Goal: Task Accomplishment & Management: Use online tool/utility

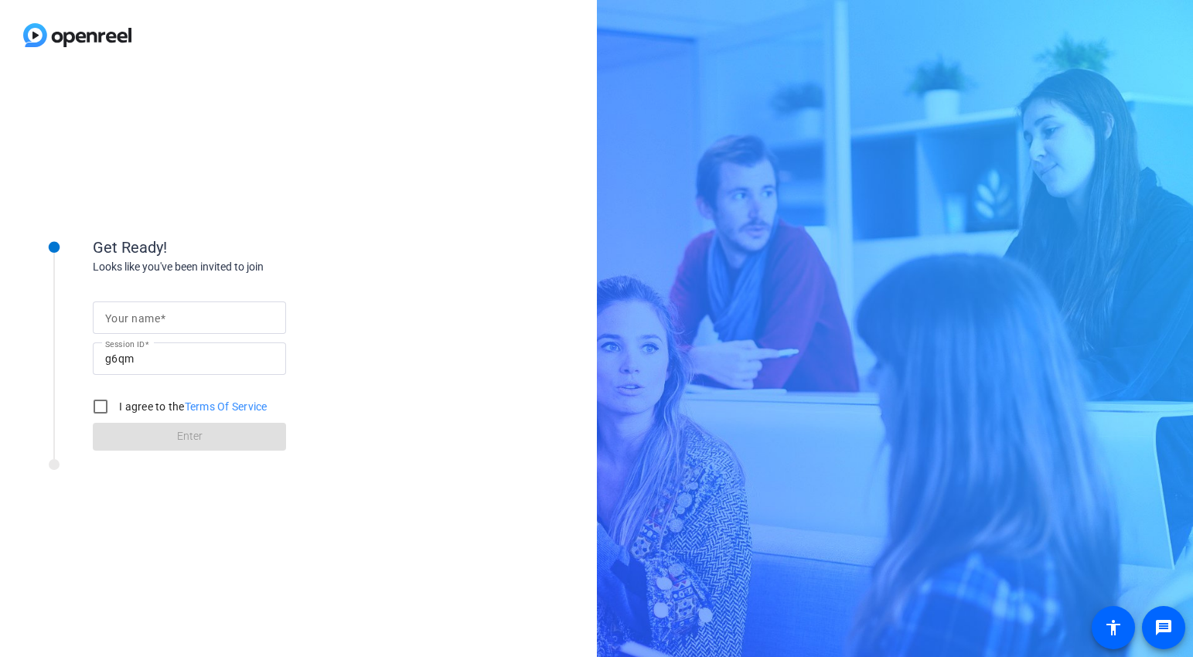
click at [172, 316] on input "Your name" at bounding box center [189, 318] width 169 height 19
type input "[PERSON_NAME]"
click at [100, 405] on input "I agree to the Terms Of Service" at bounding box center [100, 406] width 31 height 31
checkbox input "true"
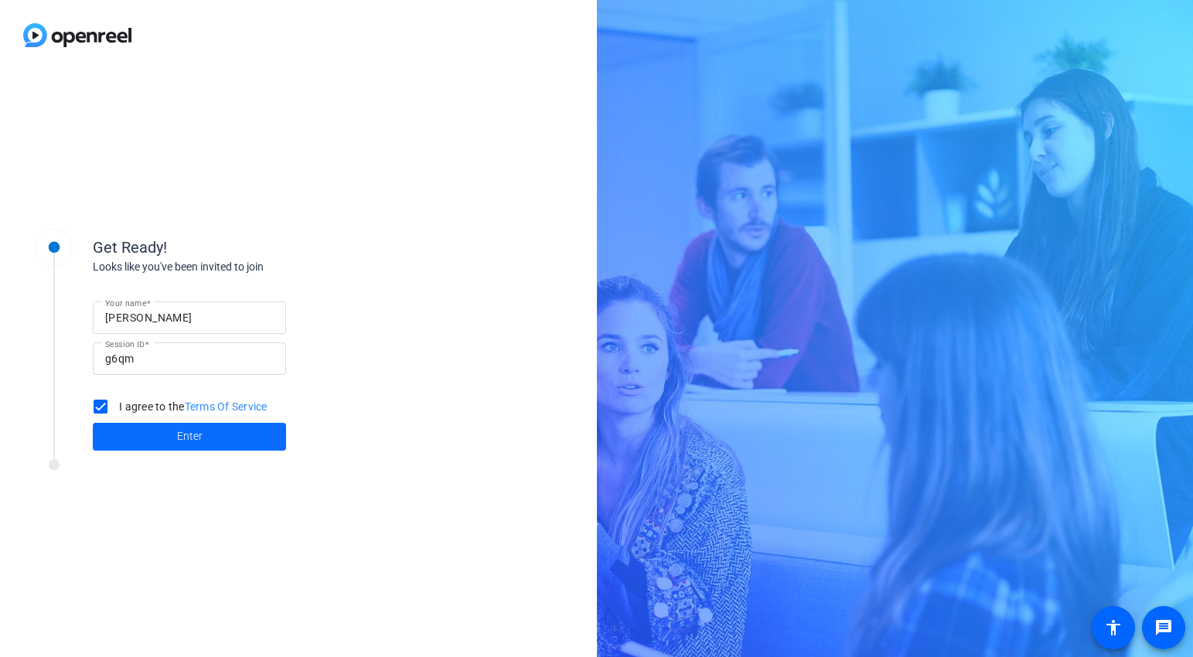
click at [157, 435] on span at bounding box center [189, 436] width 193 height 37
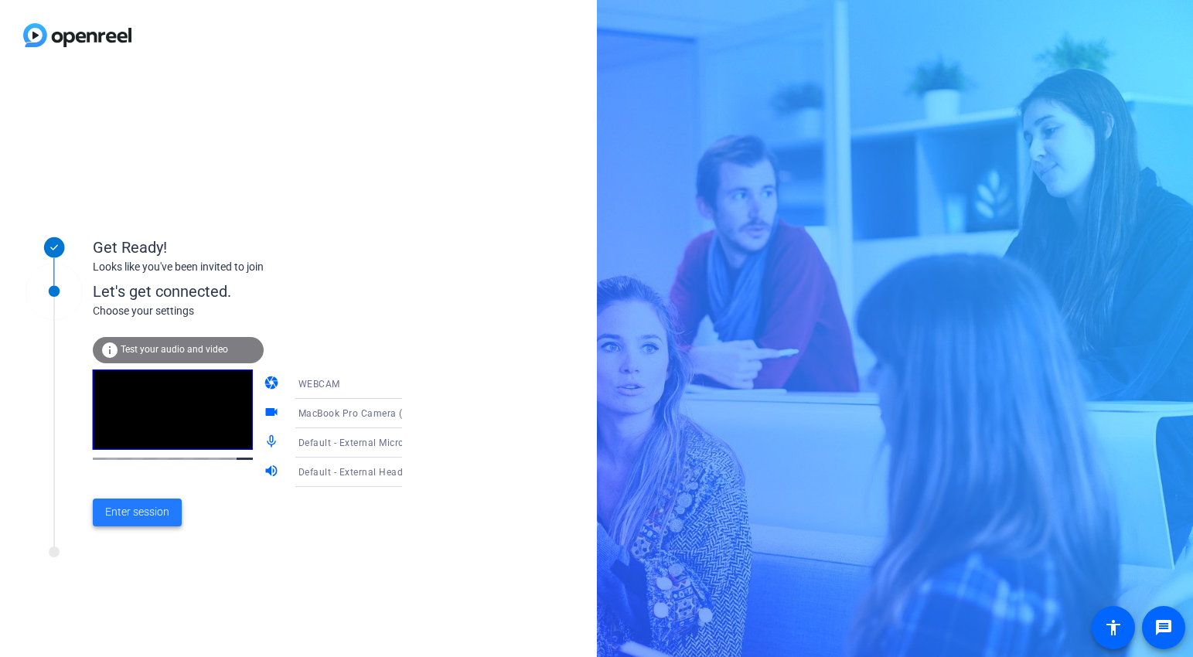
click at [148, 515] on span "Enter session" at bounding box center [137, 512] width 64 height 16
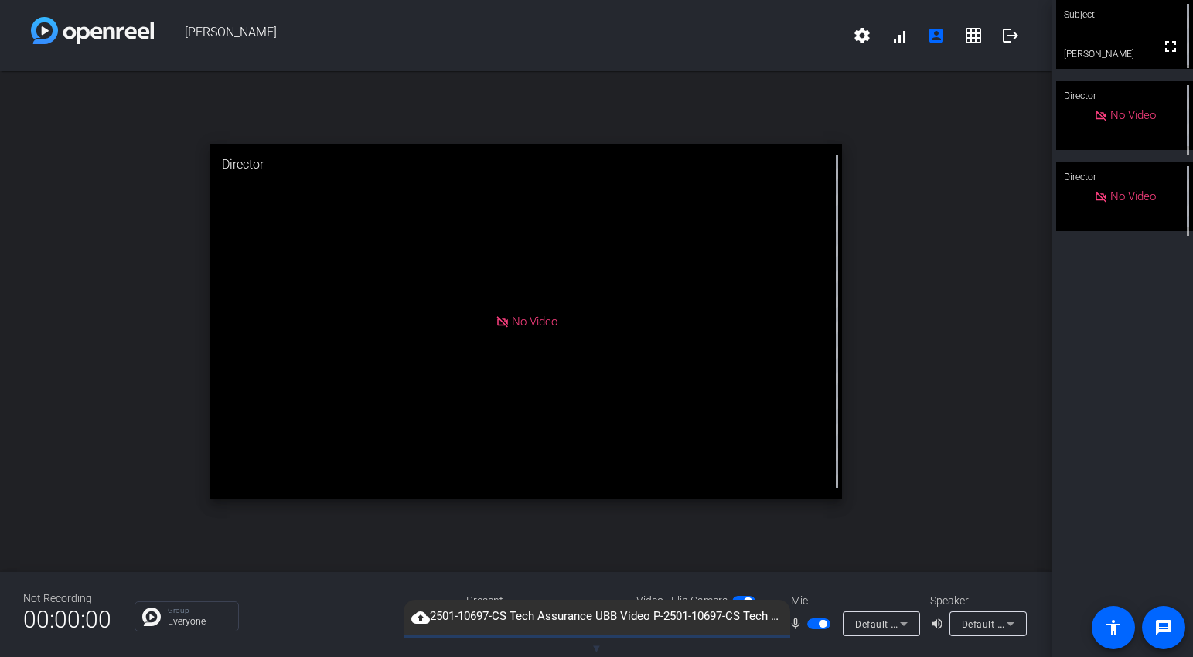
click at [598, 647] on span "▼" at bounding box center [597, 649] width 12 height 14
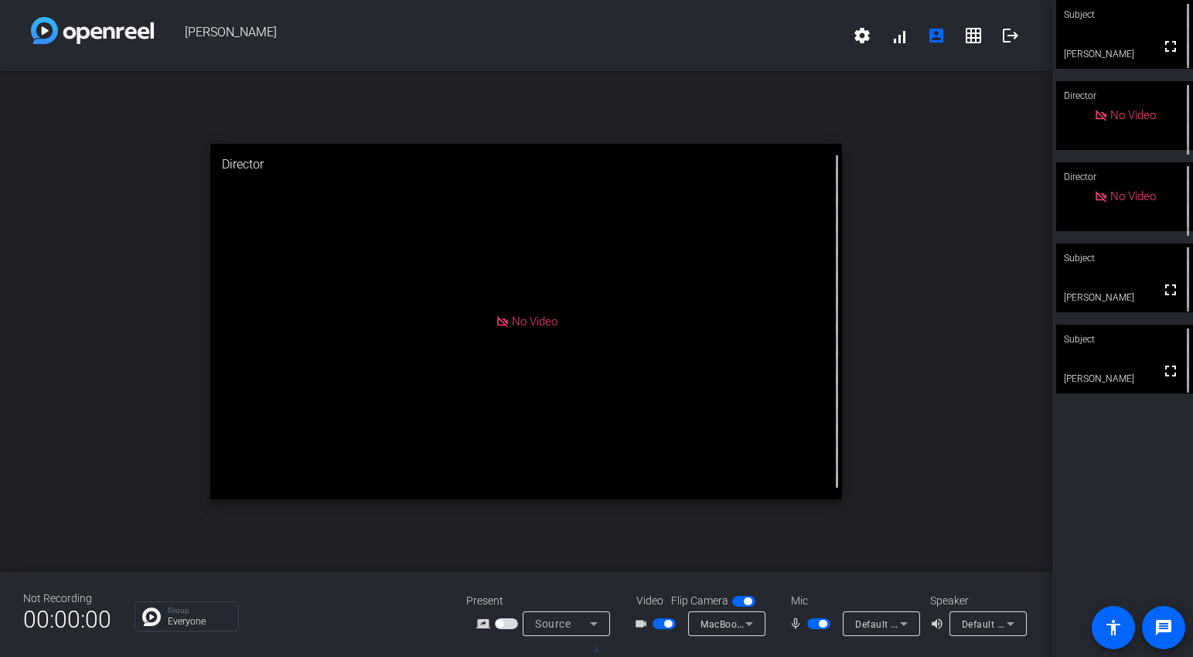
click at [1129, 387] on video at bounding box center [1124, 359] width 137 height 69
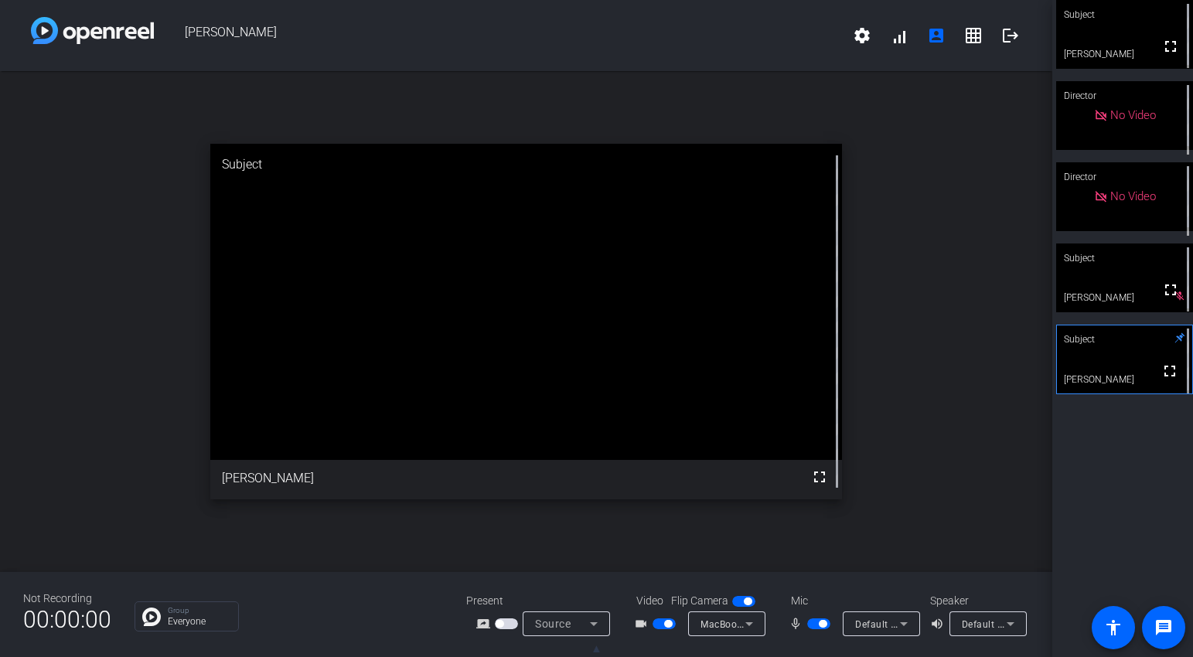
click at [658, 626] on span "button" at bounding box center [664, 624] width 23 height 11
click at [813, 626] on span "button" at bounding box center [818, 624] width 23 height 11
click at [825, 622] on span "button" at bounding box center [818, 624] width 23 height 11
click at [811, 625] on span "button" at bounding box center [818, 624] width 23 height 11
click at [825, 624] on span "button" at bounding box center [818, 624] width 23 height 11
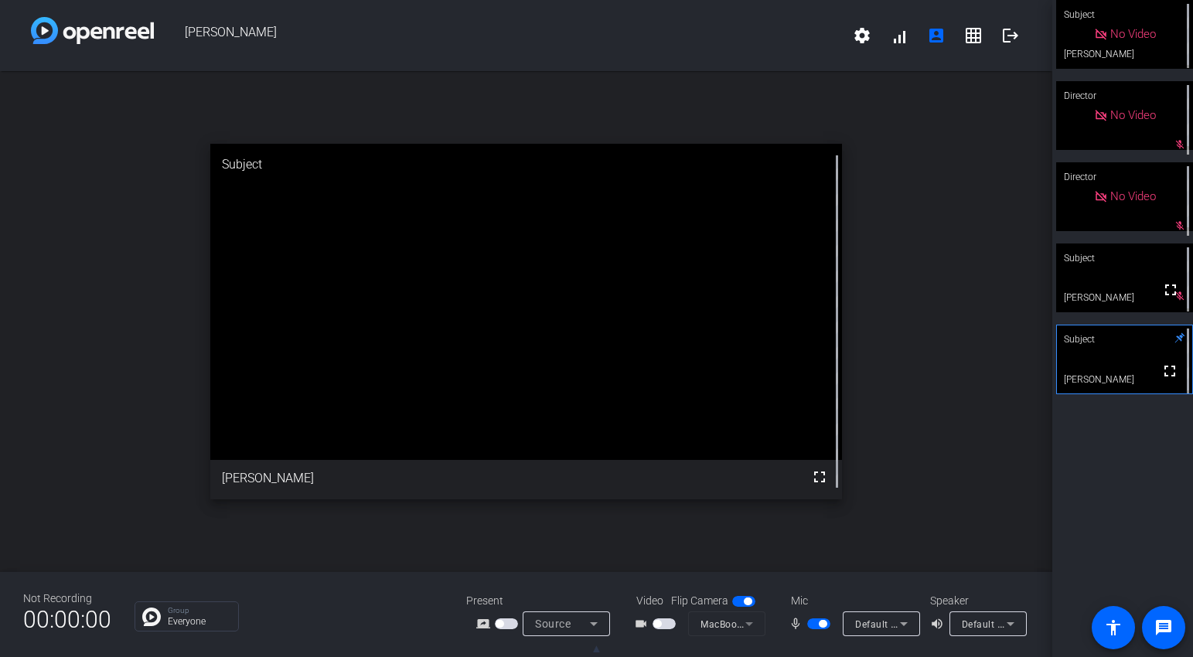
click at [813, 626] on span "button" at bounding box center [818, 624] width 23 height 11
click at [821, 624] on span "button" at bounding box center [818, 624] width 23 height 11
click at [813, 627] on span "button" at bounding box center [818, 624] width 23 height 11
click at [823, 626] on span "button" at bounding box center [818, 624] width 23 height 11
click at [814, 626] on span "button" at bounding box center [818, 624] width 23 height 11
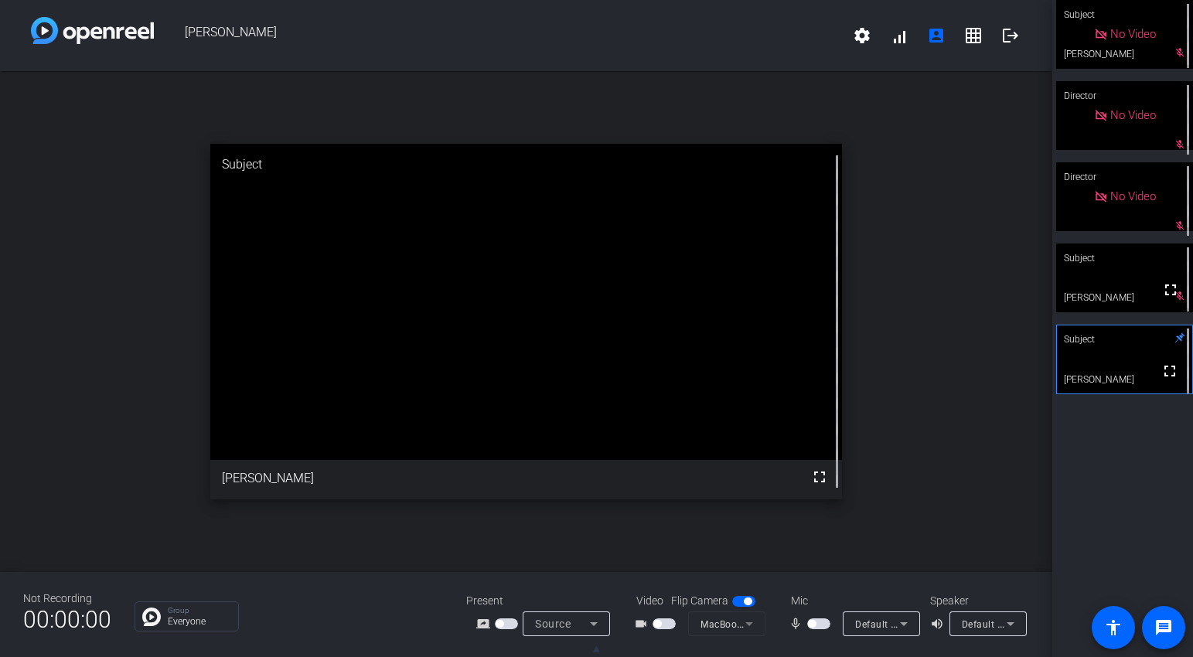
click at [827, 622] on span "button" at bounding box center [818, 624] width 23 height 11
click at [813, 625] on span "button" at bounding box center [818, 624] width 23 height 11
click at [824, 624] on span "button" at bounding box center [818, 624] width 23 height 11
click at [813, 622] on span "button" at bounding box center [818, 624] width 23 height 11
click at [823, 623] on span "button" at bounding box center [818, 624] width 23 height 11
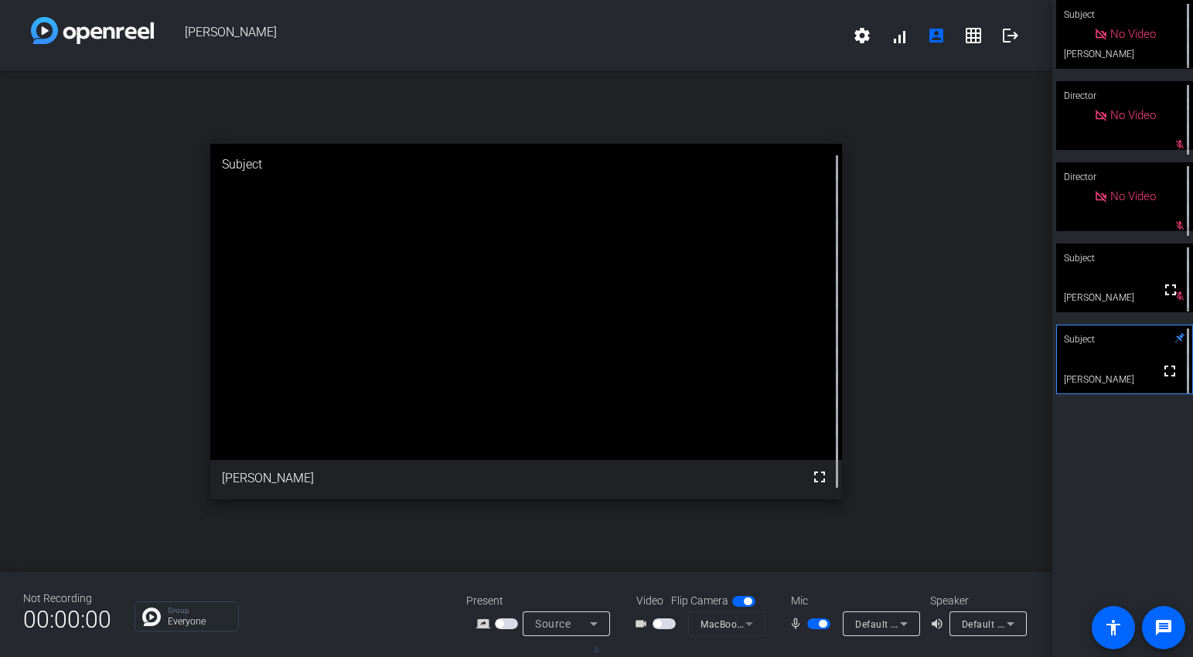
click at [813, 629] on span "button" at bounding box center [818, 624] width 23 height 11
click at [828, 626] on span "button" at bounding box center [818, 624] width 23 height 11
click at [813, 623] on span "button" at bounding box center [818, 624] width 23 height 11
click at [823, 624] on span "button" at bounding box center [818, 624] width 23 height 11
click at [813, 626] on span "button" at bounding box center [818, 624] width 23 height 11
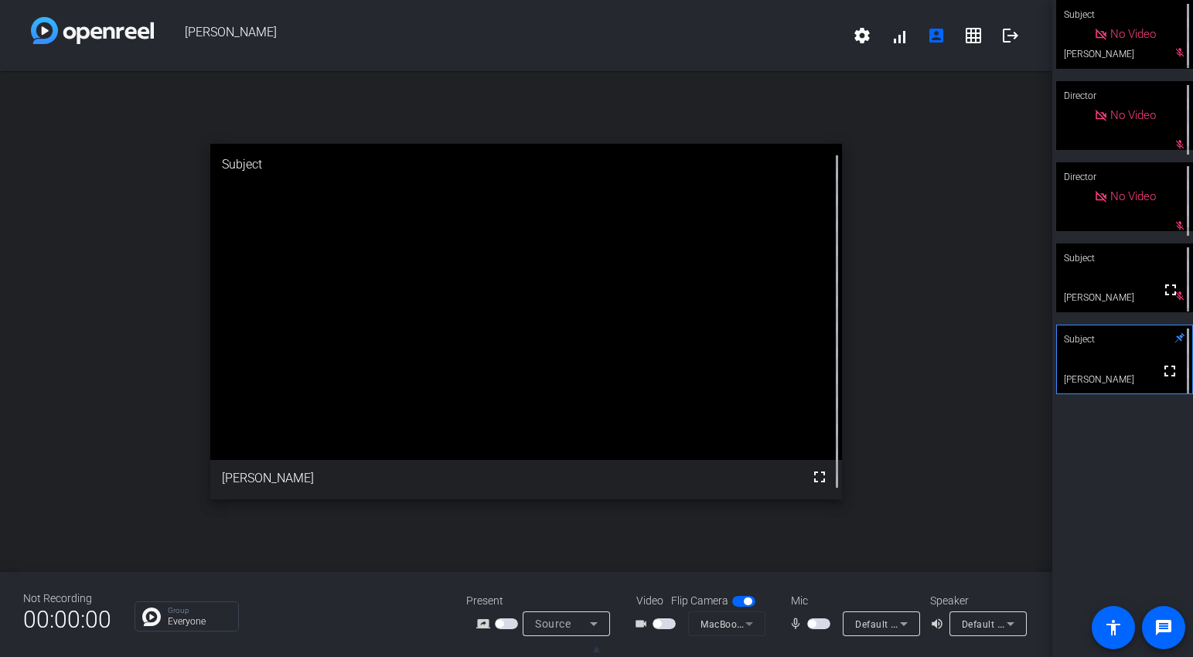
click at [824, 626] on span "button" at bounding box center [818, 624] width 23 height 11
click at [815, 624] on span "button" at bounding box center [818, 624] width 23 height 11
click at [826, 631] on div "mic_none" at bounding box center [816, 624] width 54 height 19
click at [824, 626] on span "button" at bounding box center [818, 624] width 23 height 11
click at [812, 627] on span "button" at bounding box center [818, 624] width 23 height 11
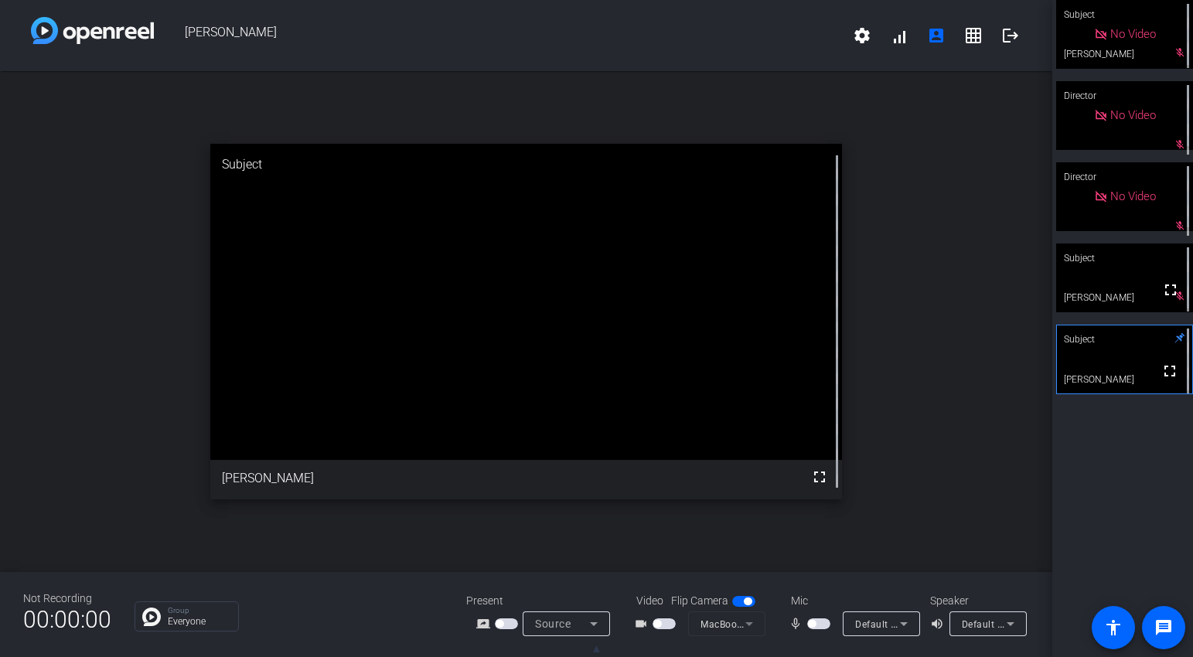
click at [826, 624] on span "button" at bounding box center [818, 624] width 23 height 11
click at [815, 624] on span "button" at bounding box center [818, 624] width 23 height 11
click at [827, 625] on span "button" at bounding box center [818, 624] width 23 height 11
click at [813, 625] on span "button" at bounding box center [818, 624] width 23 height 11
click at [823, 622] on span "button" at bounding box center [818, 624] width 23 height 11
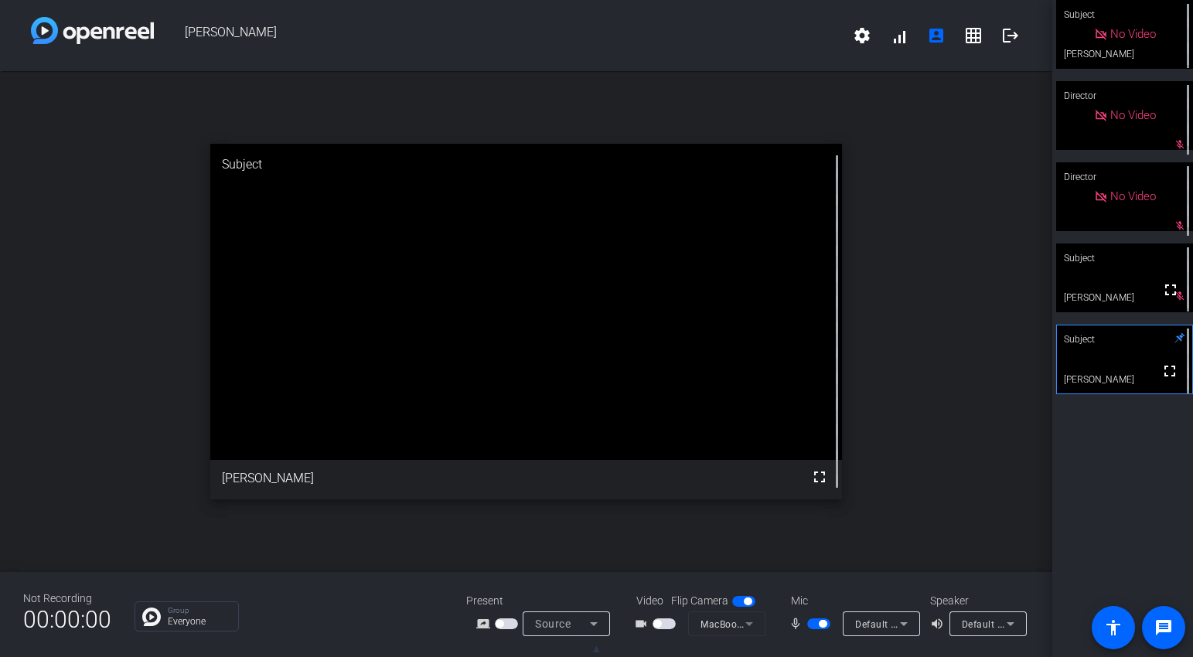
click at [814, 624] on span "button" at bounding box center [818, 624] width 23 height 11
click at [823, 621] on span "button" at bounding box center [818, 624] width 23 height 11
click at [668, 622] on span "button" at bounding box center [664, 624] width 23 height 11
